Goal: Entertainment & Leisure: Consume media (video, audio)

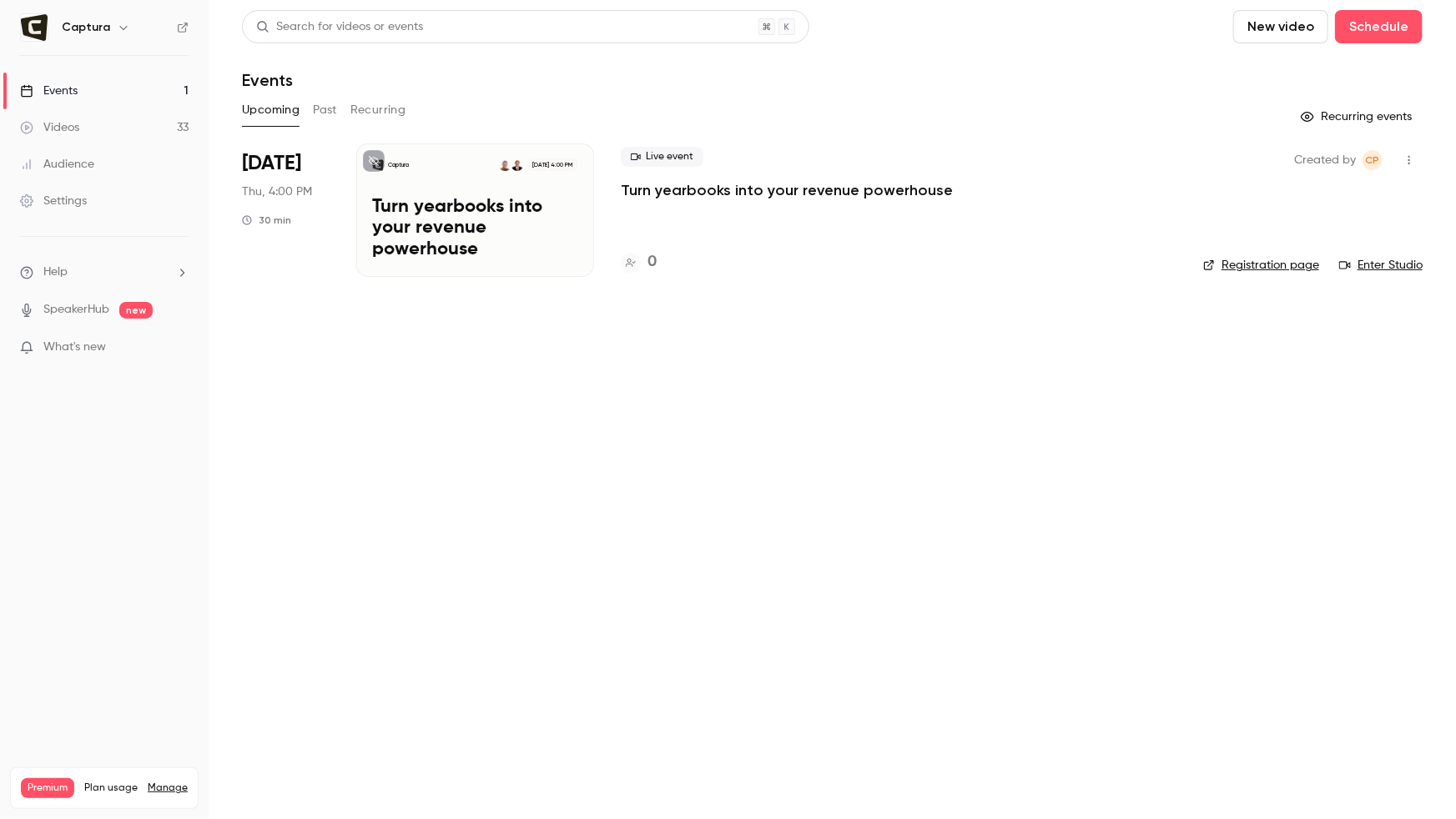
click at [101, 131] on link "Videos 33" at bounding box center [104, 128] width 209 height 37
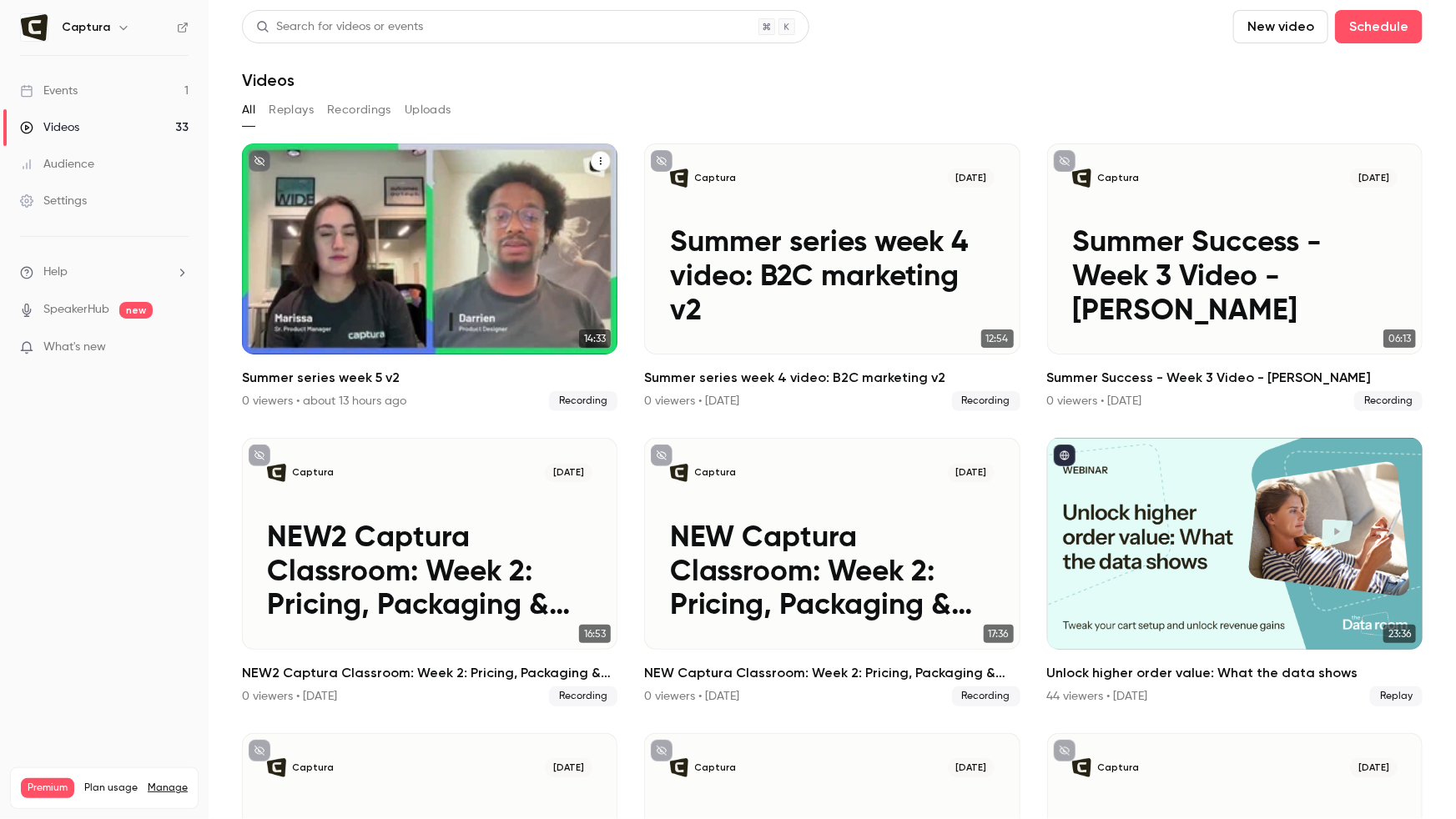
click at [599, 155] on button "Summer series week 5 v2" at bounding box center [600, 161] width 20 height 20
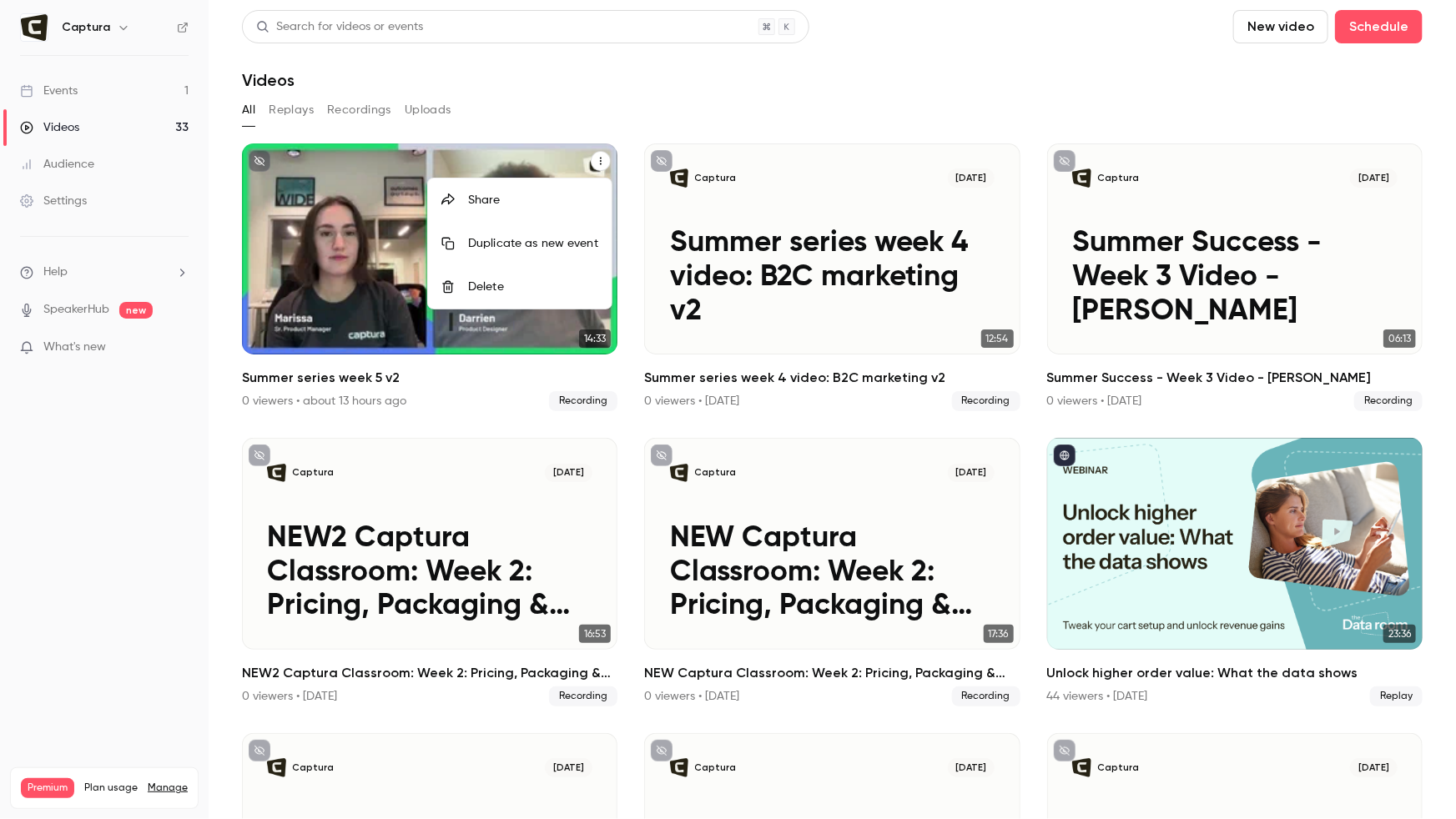
click at [326, 204] on div at bounding box center [728, 409] width 1456 height 819
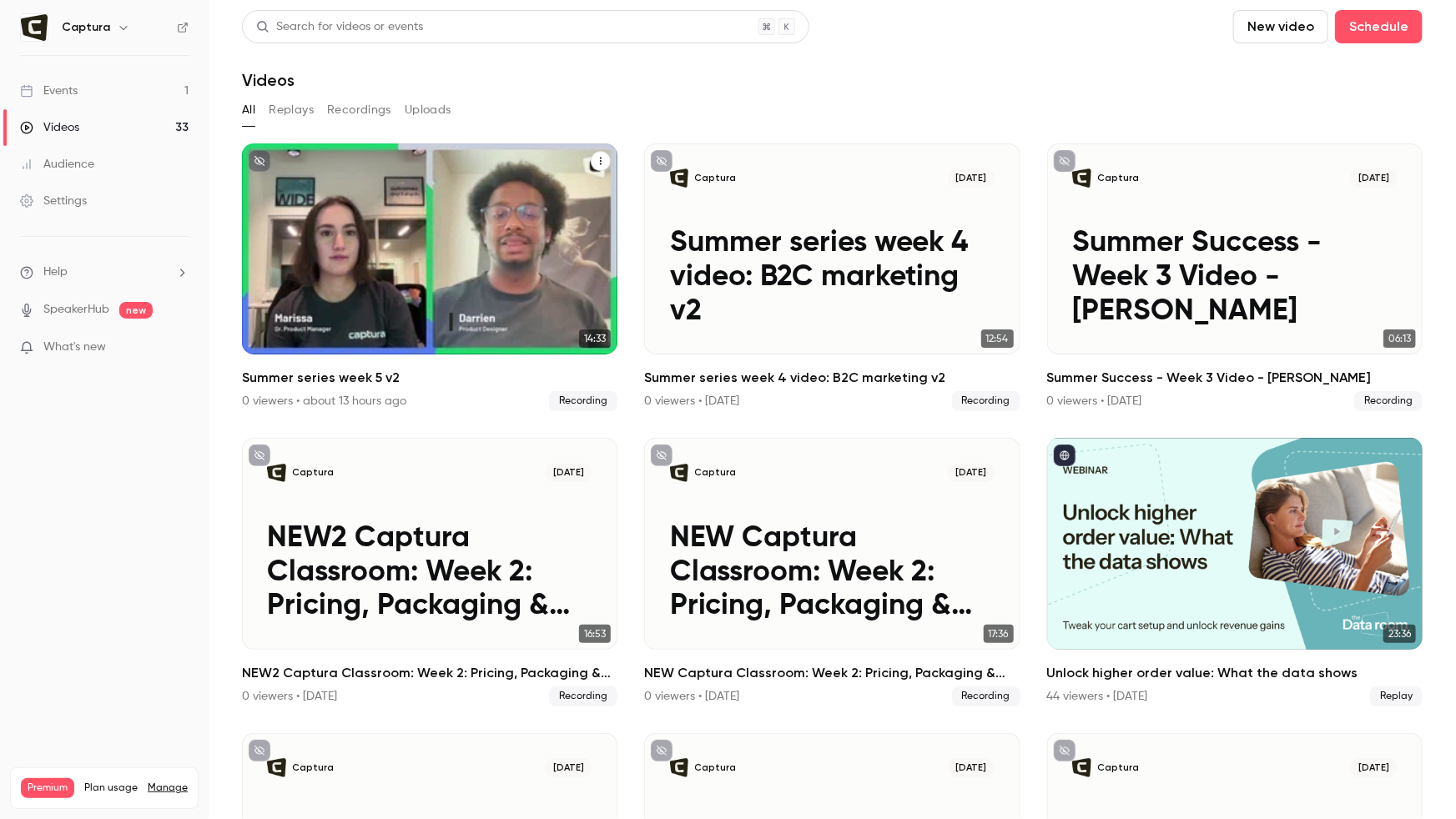
click at [341, 222] on div "Captura [DATE] Summer series week 5 v2" at bounding box center [429, 249] width 375 height 211
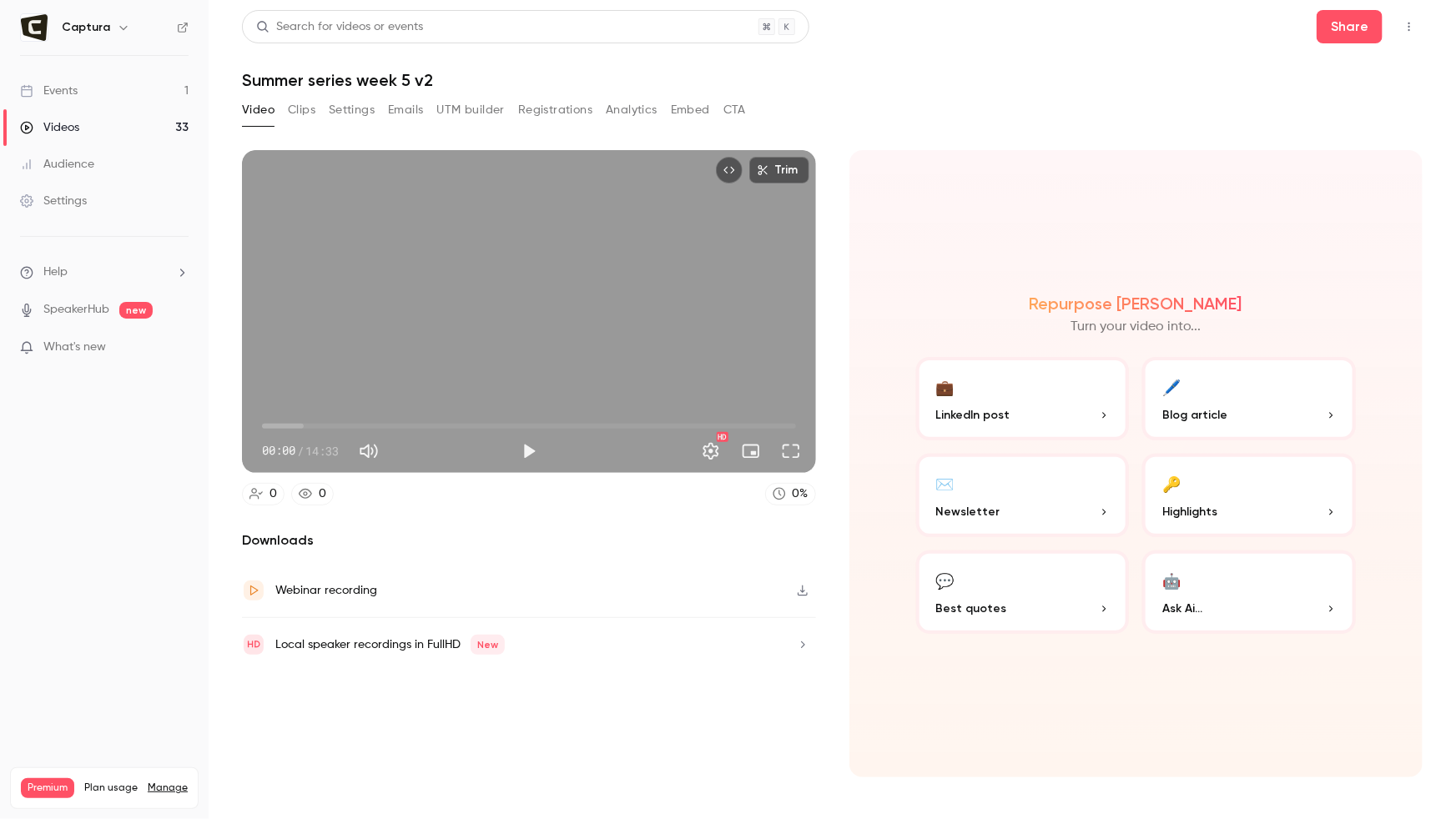
click at [804, 591] on icon "button" at bounding box center [802, 590] width 10 height 11
